Goal: Information Seeking & Learning: Learn about a topic

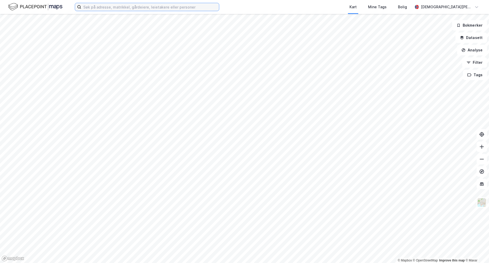
click at [123, 9] on input at bounding box center [150, 7] width 138 height 8
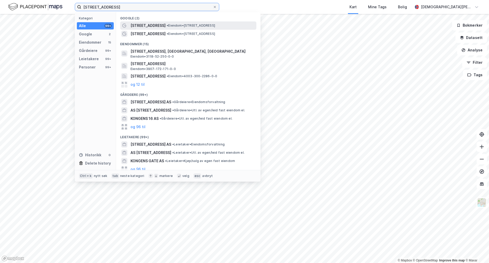
type input "[STREET_ADDRESS]"
click at [138, 25] on span "[STREET_ADDRESS]" at bounding box center [148, 25] width 35 height 6
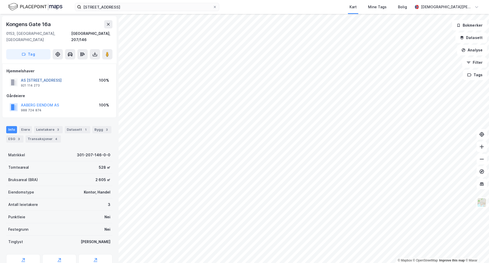
click at [0, 0] on button "AS [STREET_ADDRESS]" at bounding box center [0, 0] width 0 height 0
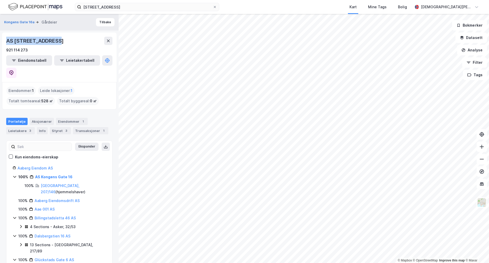
drag, startPoint x: 63, startPoint y: 42, endPoint x: 5, endPoint y: 43, distance: 58.3
click at [5, 43] on div "AS [STREET_ADDRESS] Leietakertabell" at bounding box center [59, 58] width 115 height 50
click at [55, 206] on div "100% Aae 001 AS" at bounding box center [62, 209] width 88 height 6
drag, startPoint x: 69, startPoint y: 43, endPoint x: 5, endPoint y: 43, distance: 63.2
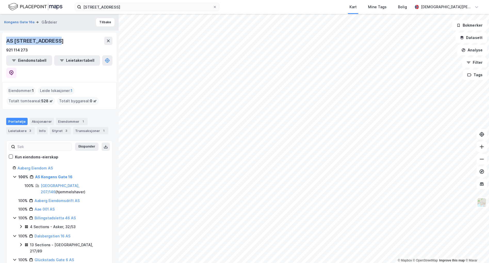
click at [5, 43] on div "AS [STREET_ADDRESS] Leietakertabell" at bounding box center [59, 58] width 115 height 50
copy div "AS [STREET_ADDRESS]"
click at [53, 174] on link "AS Kongens Gate 16" at bounding box center [53, 176] width 37 height 4
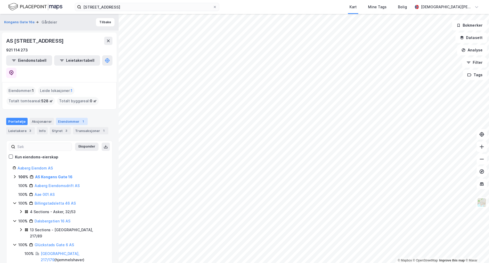
click at [66, 118] on div "Eiendommer 1" at bounding box center [72, 121] width 32 height 7
